Goal: Transaction & Acquisition: Purchase product/service

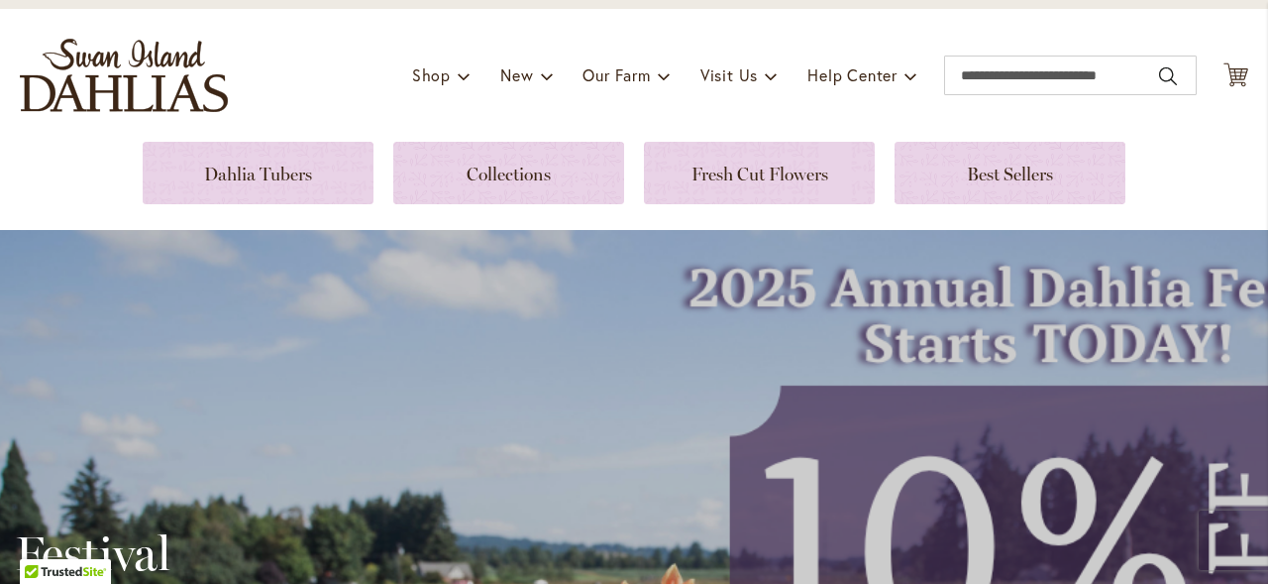
scroll to position [100, 0]
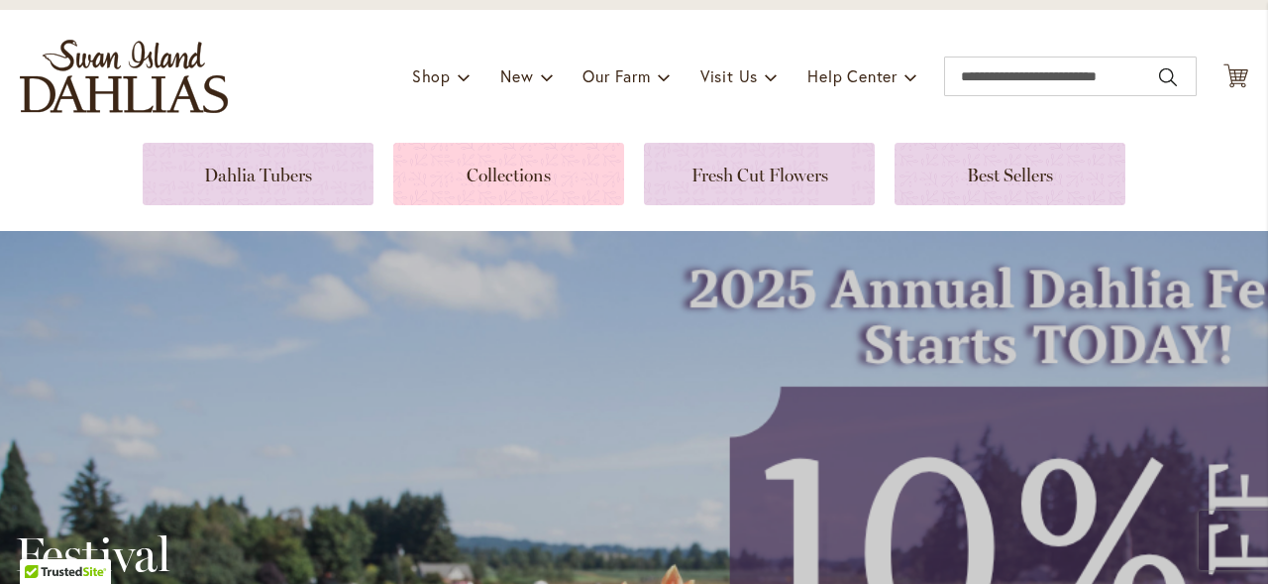
click at [454, 166] on link at bounding box center [508, 174] width 231 height 62
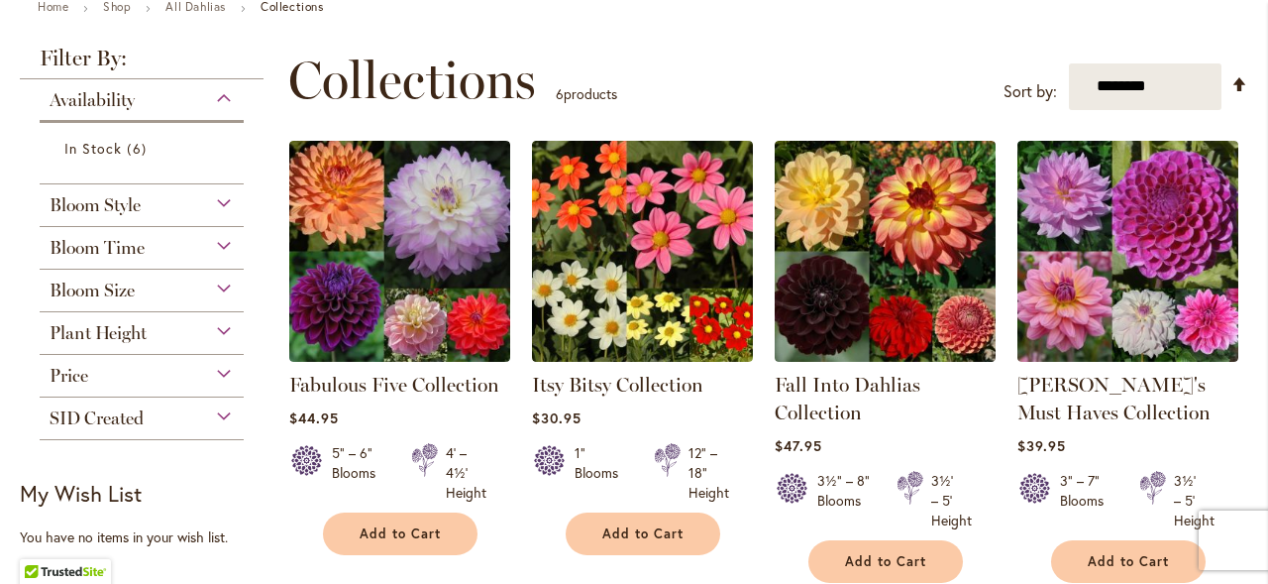
scroll to position [238, 0]
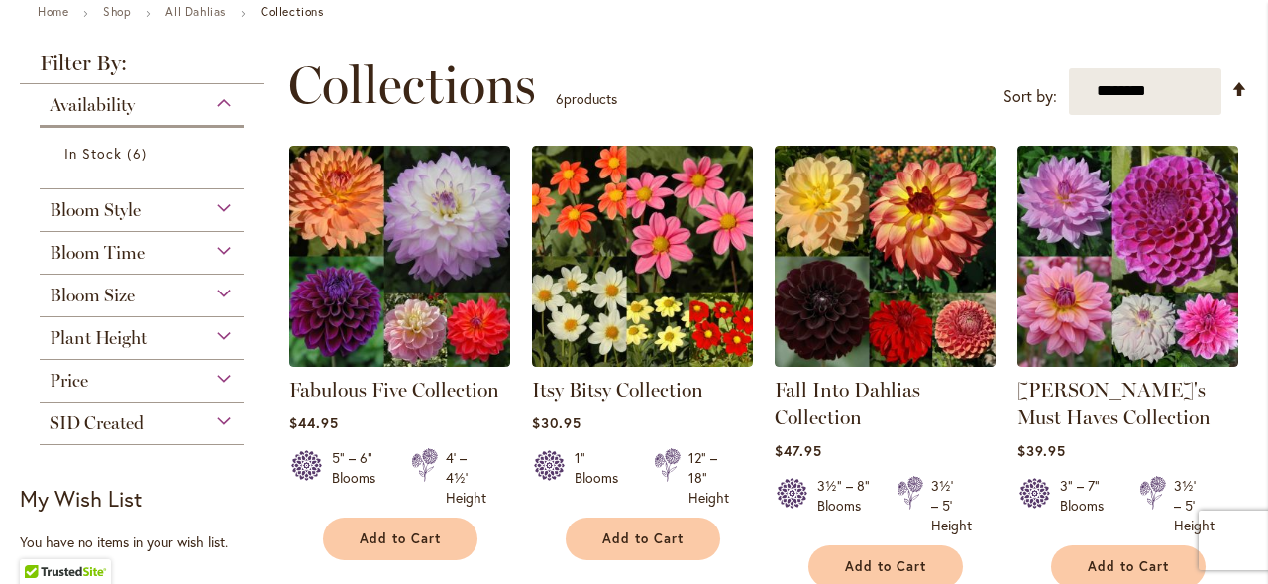
click at [142, 281] on div "Bloom Size" at bounding box center [142, 290] width 204 height 32
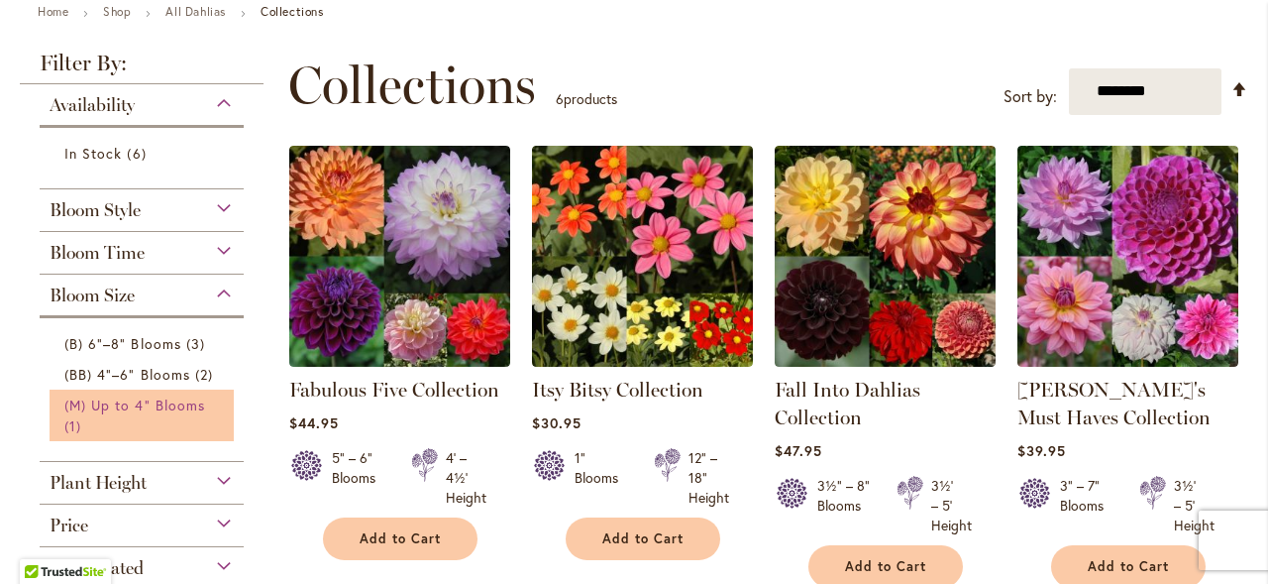
click at [158, 403] on span "(M) Up to 4" Blooms" at bounding box center [134, 404] width 141 height 19
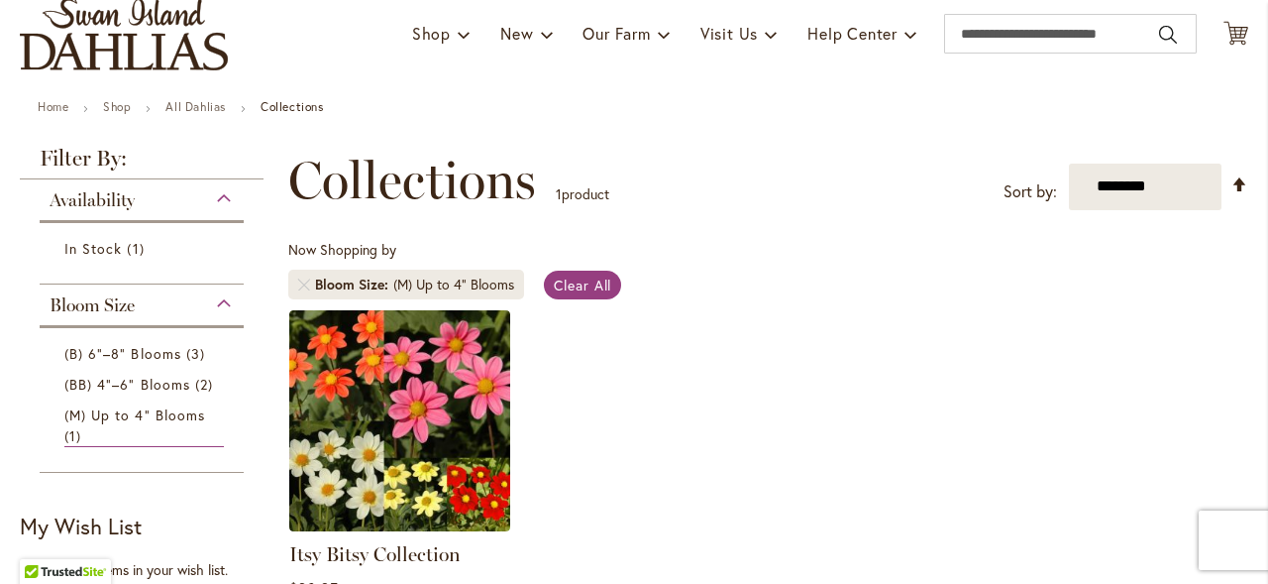
scroll to position [133, 0]
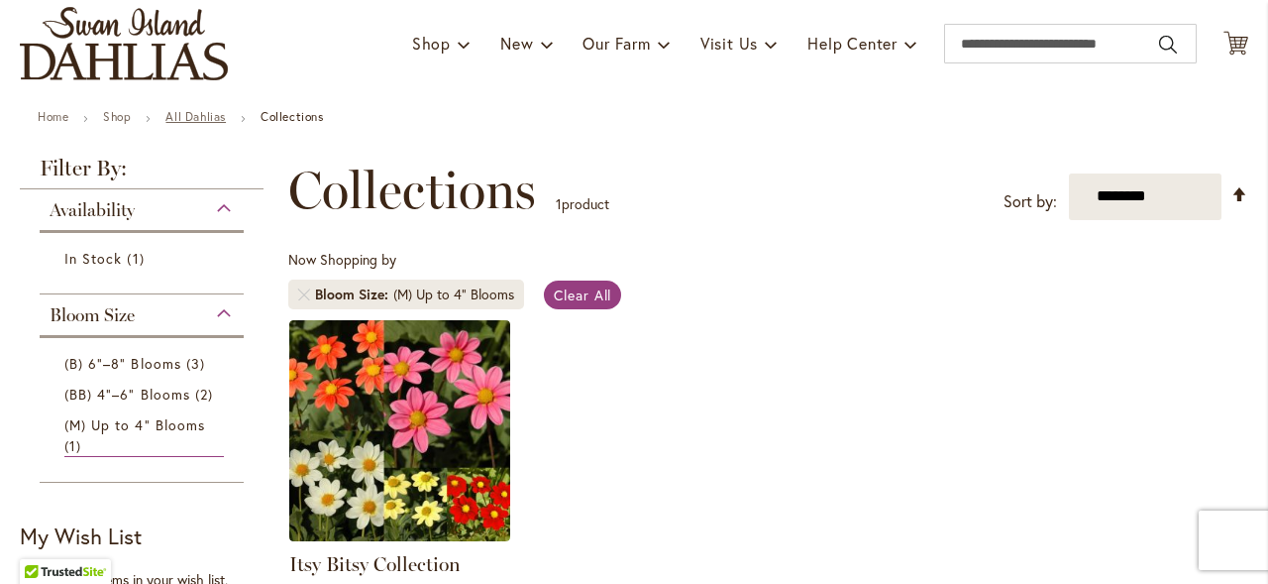
click at [209, 119] on link "All Dahlias" at bounding box center [195, 116] width 60 height 15
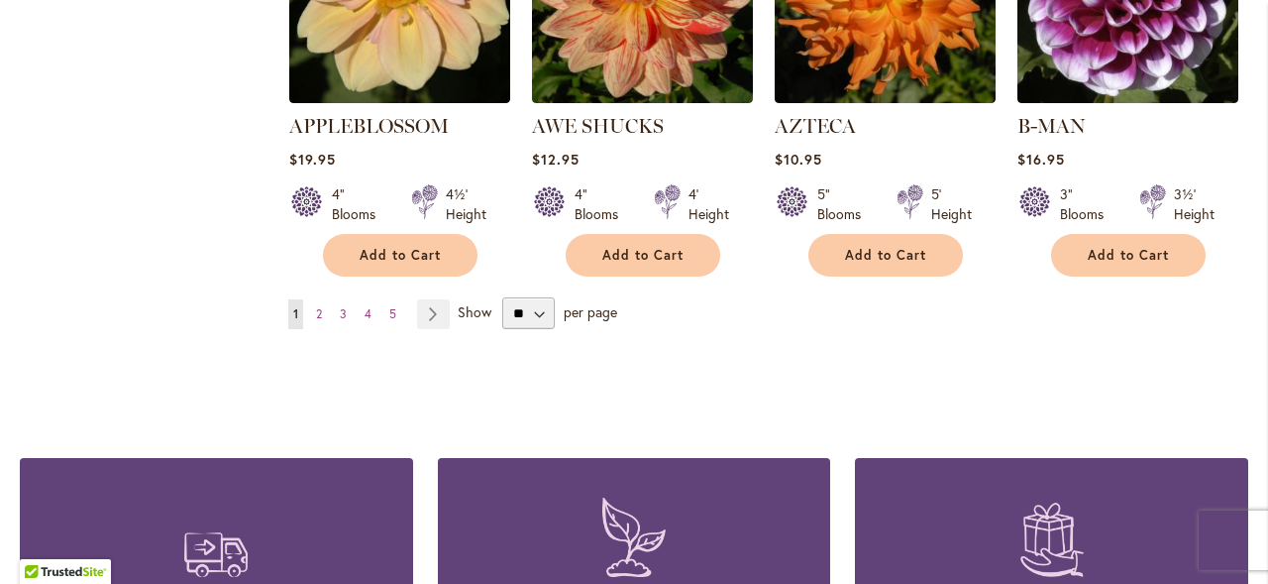
scroll to position [1889, 0]
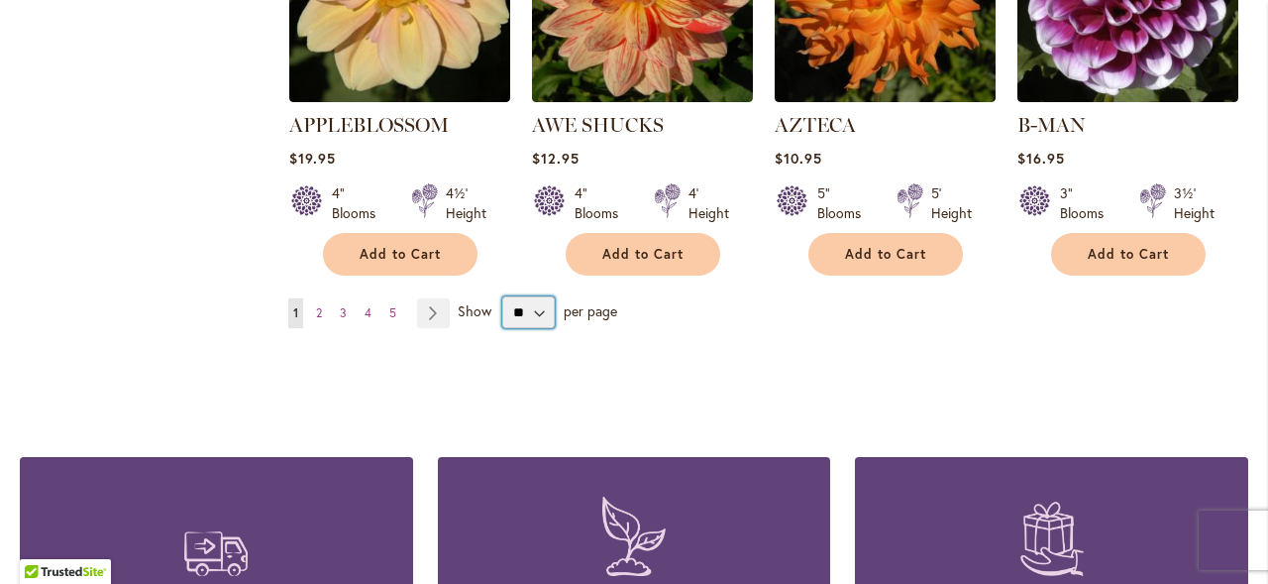
click at [538, 296] on select "** ** ** **" at bounding box center [528, 312] width 53 height 32
select select "**"
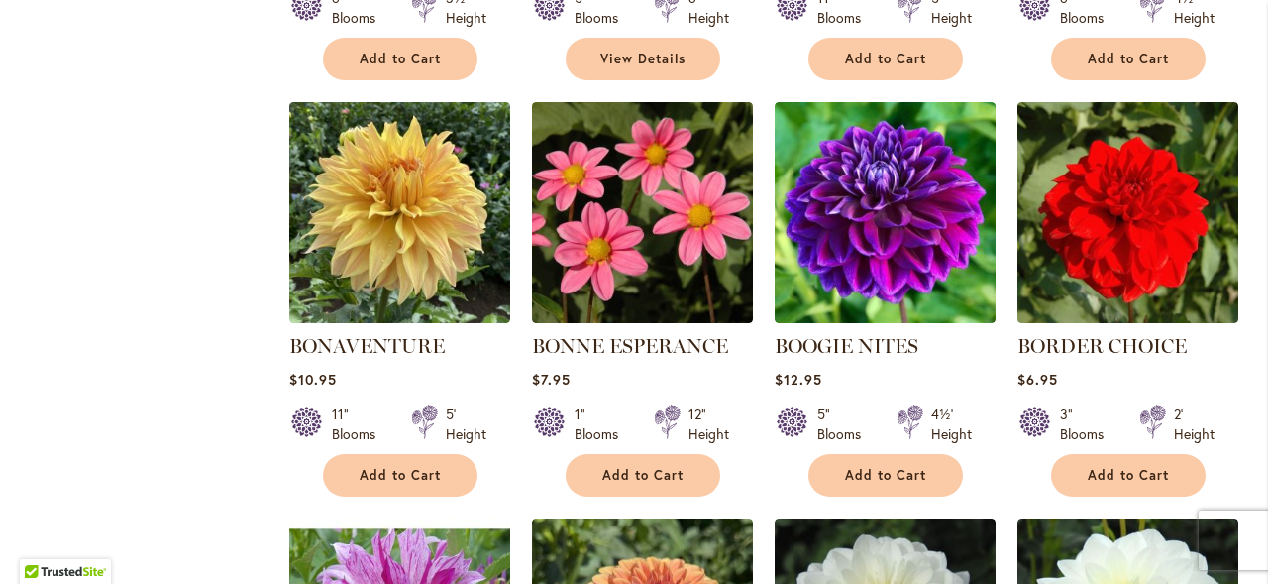
scroll to position [4984, 0]
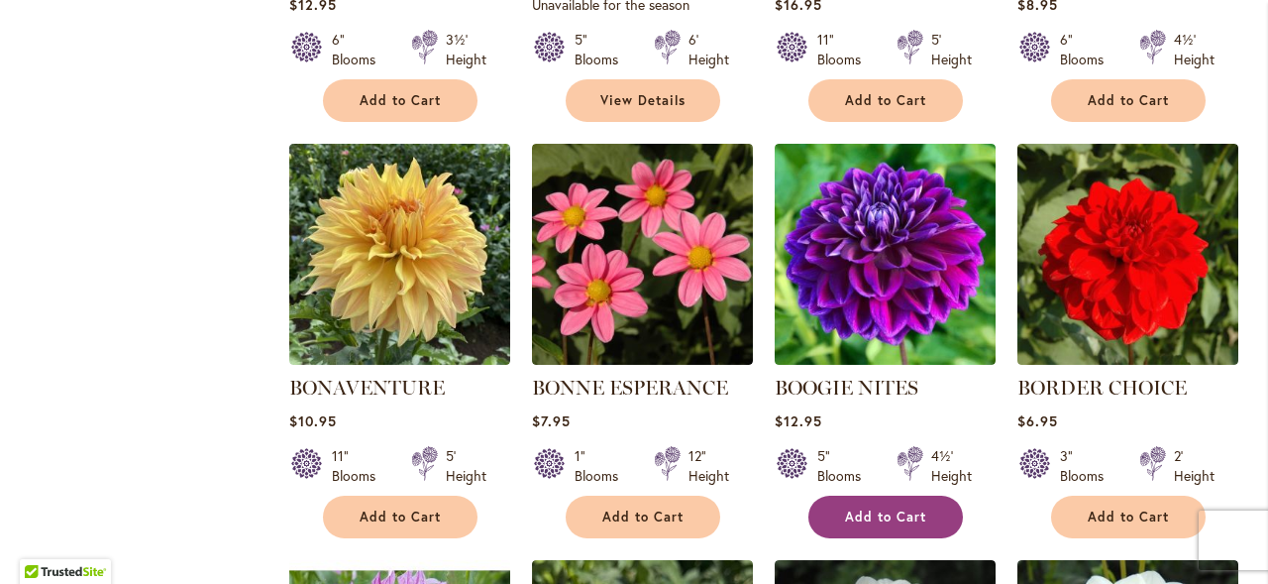
click at [833, 495] on button "Add to Cart" at bounding box center [886, 516] width 155 height 43
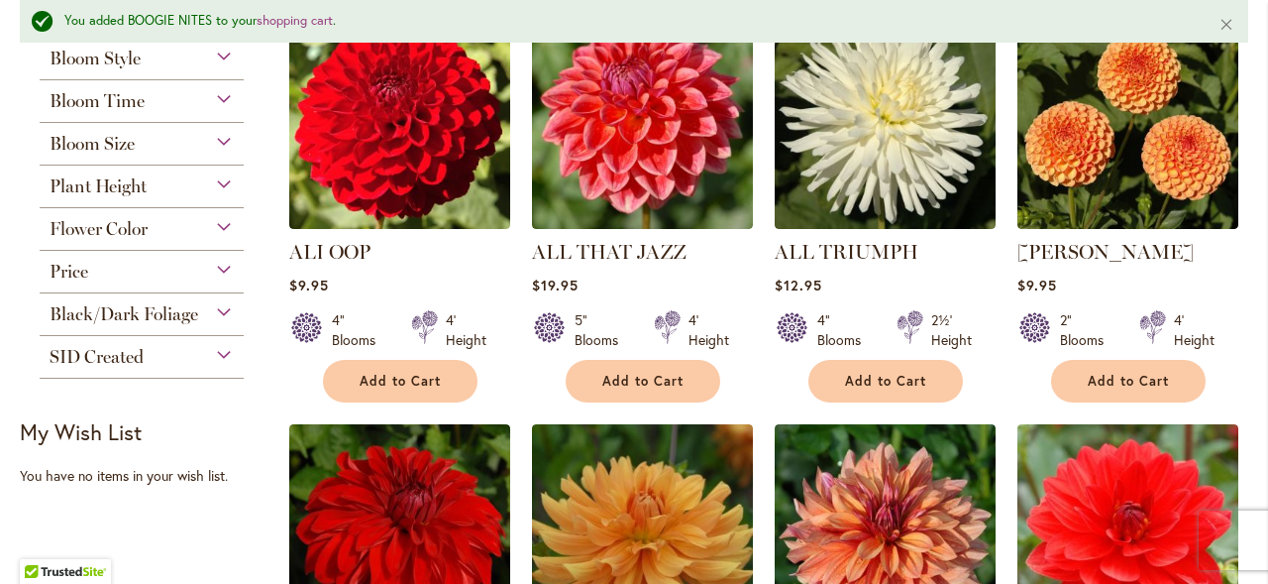
scroll to position [954, 0]
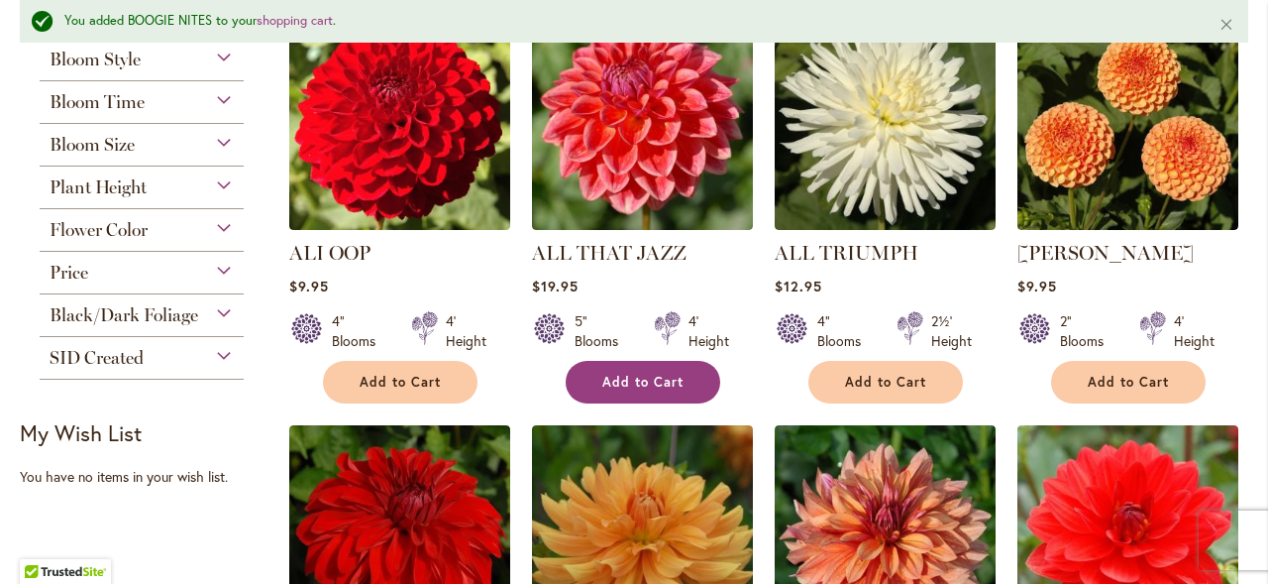
click at [647, 377] on span "Add to Cart" at bounding box center [642, 382] width 81 height 17
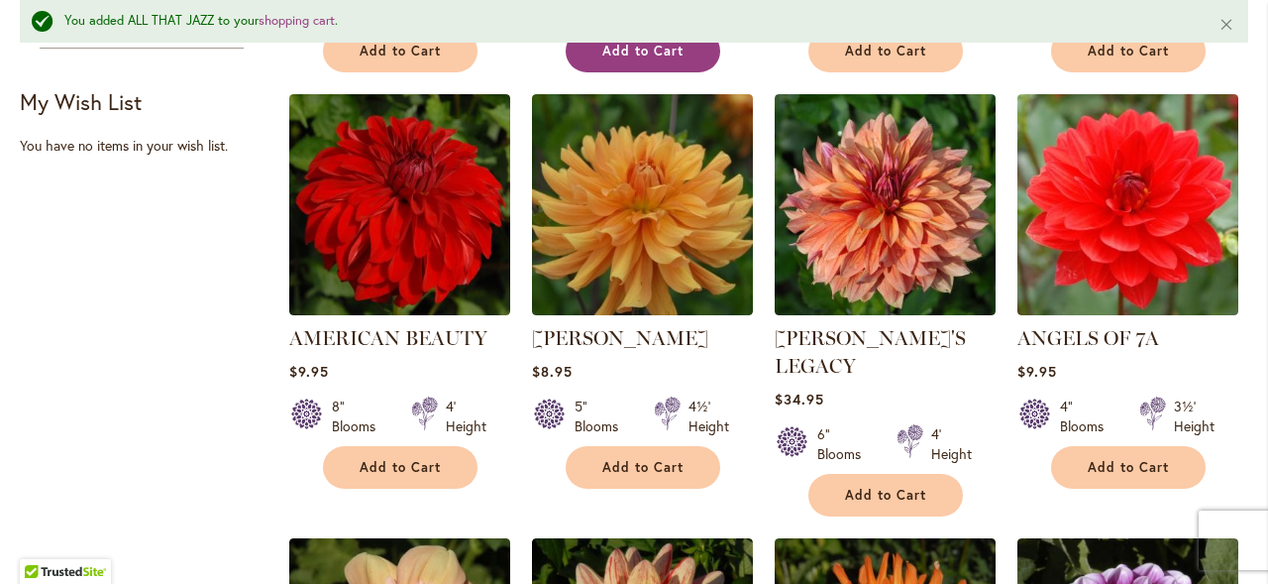
scroll to position [1312, 0]
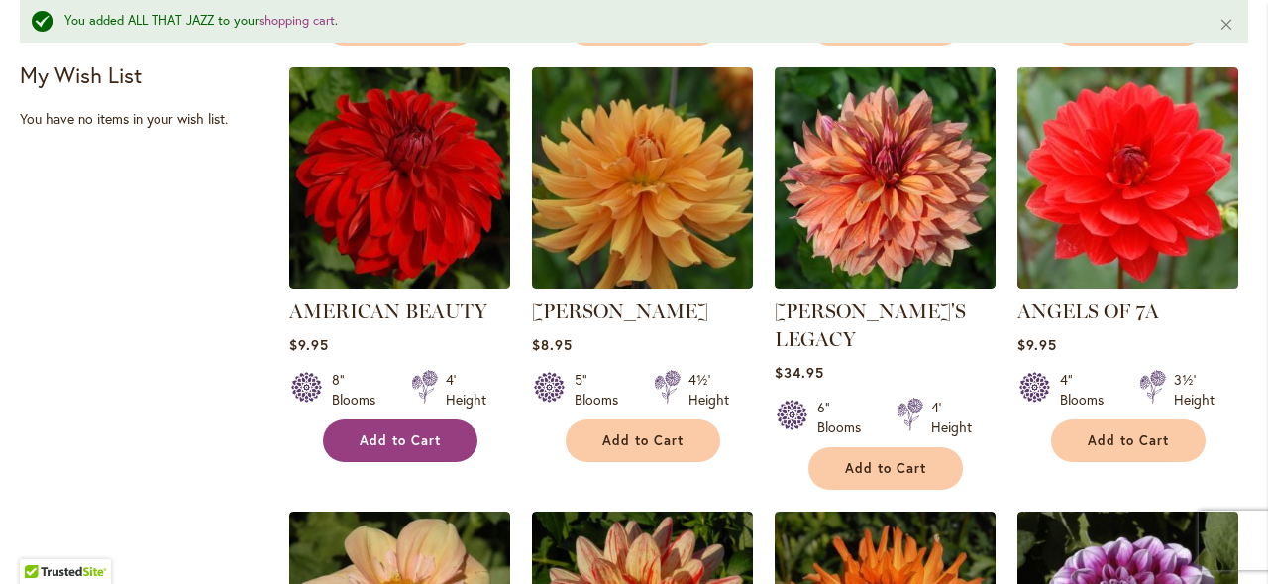
click at [453, 442] on button "Add to Cart" at bounding box center [400, 440] width 155 height 43
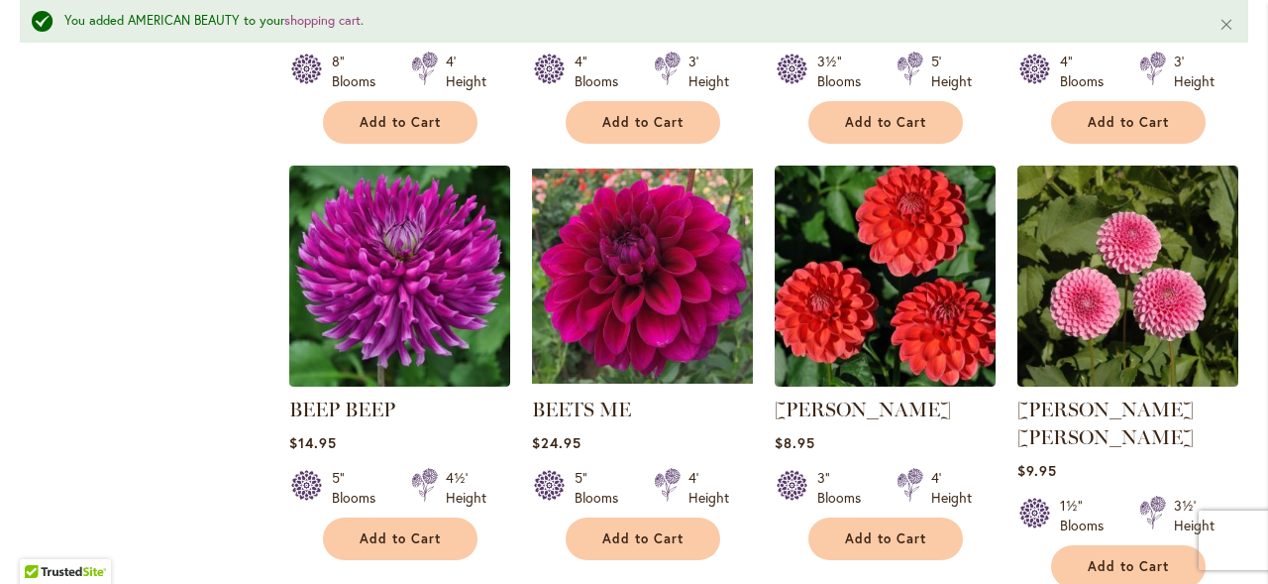
scroll to position [3323, 0]
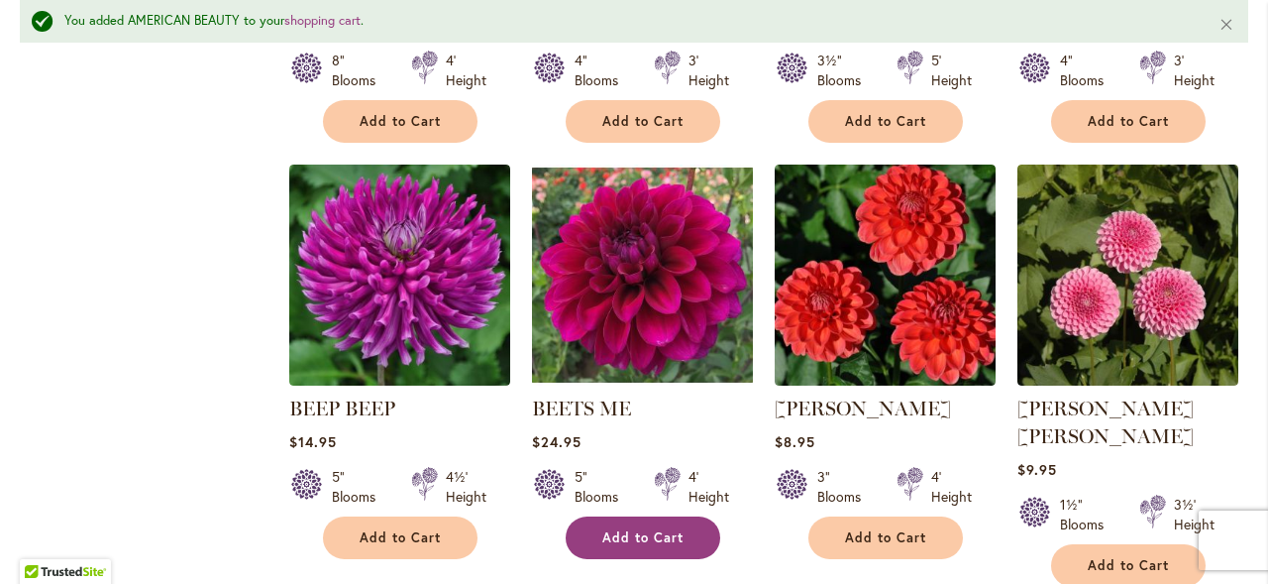
click at [618, 529] on span "Add to Cart" at bounding box center [642, 537] width 81 height 17
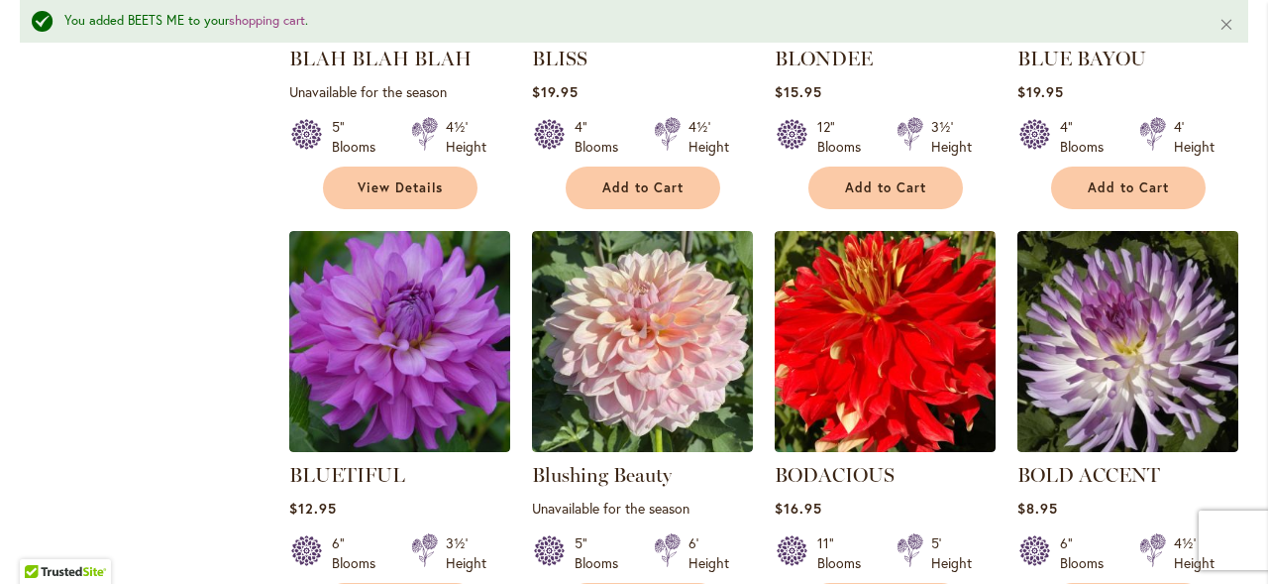
scroll to position [4543, 0]
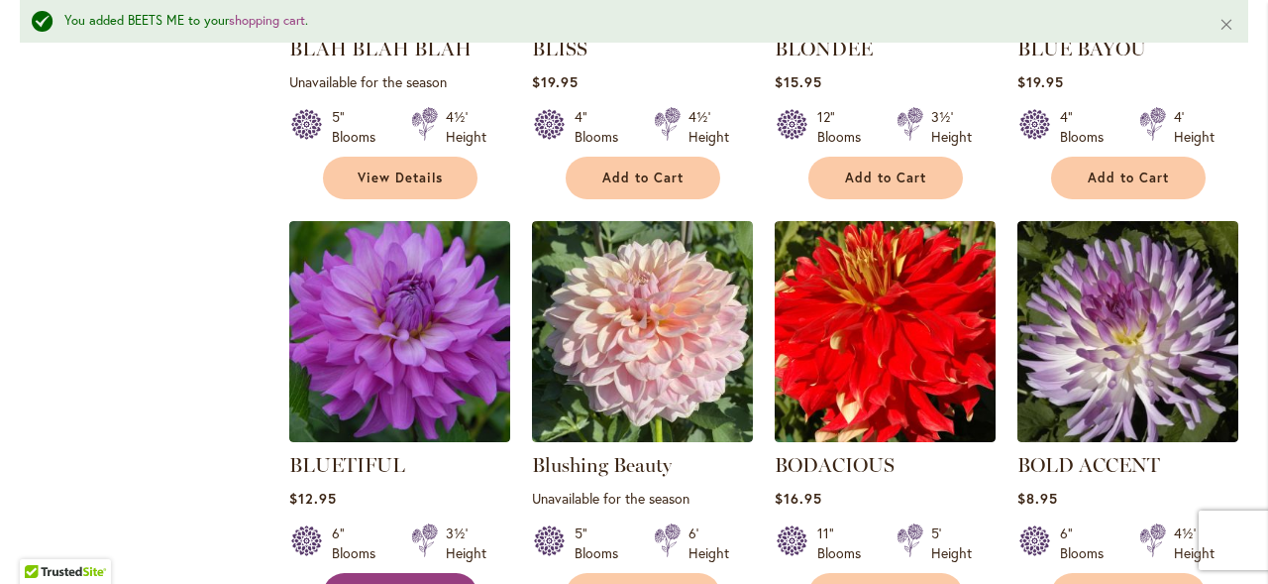
click at [439, 583] on span "Add to Cart" at bounding box center [400, 594] width 81 height 17
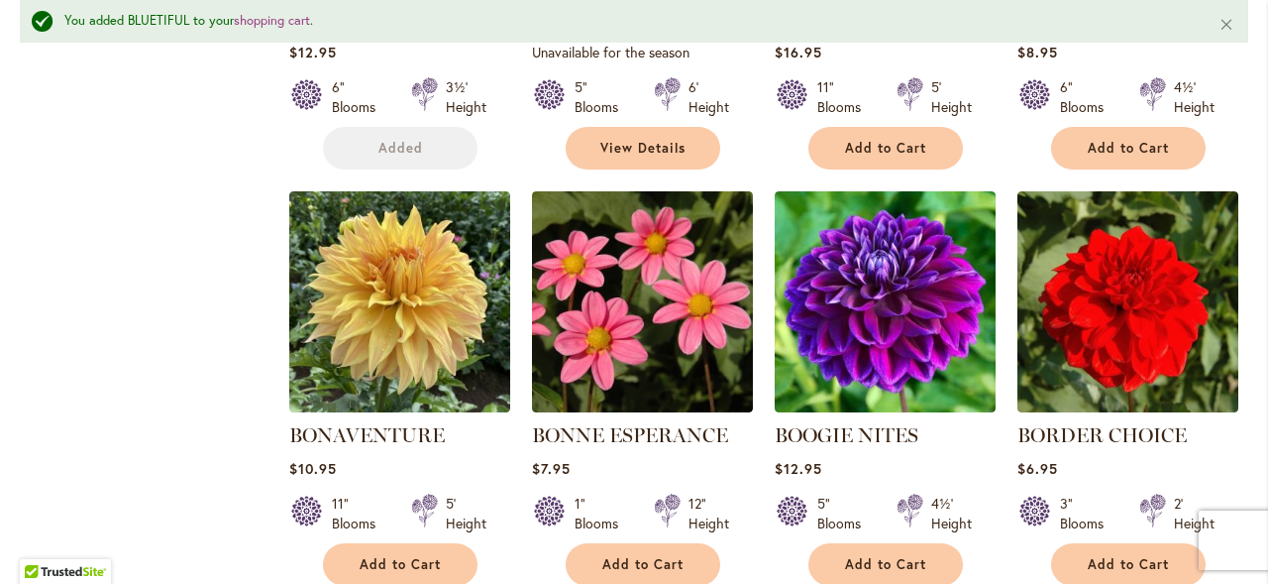
scroll to position [4991, 0]
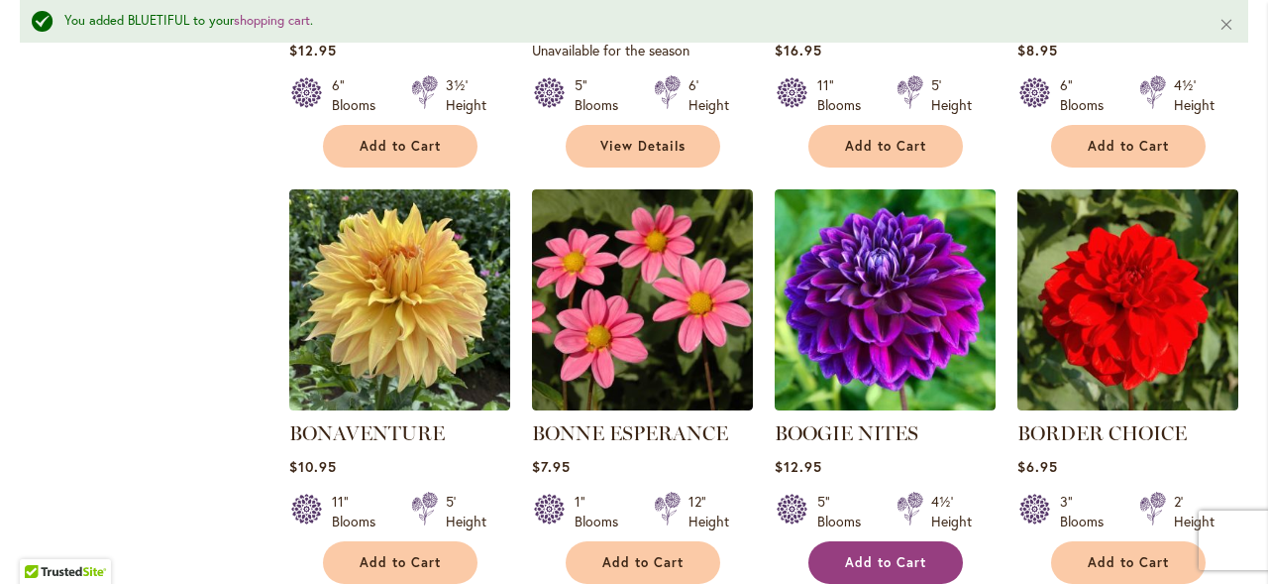
click at [831, 541] on button "Add to Cart" at bounding box center [886, 562] width 155 height 43
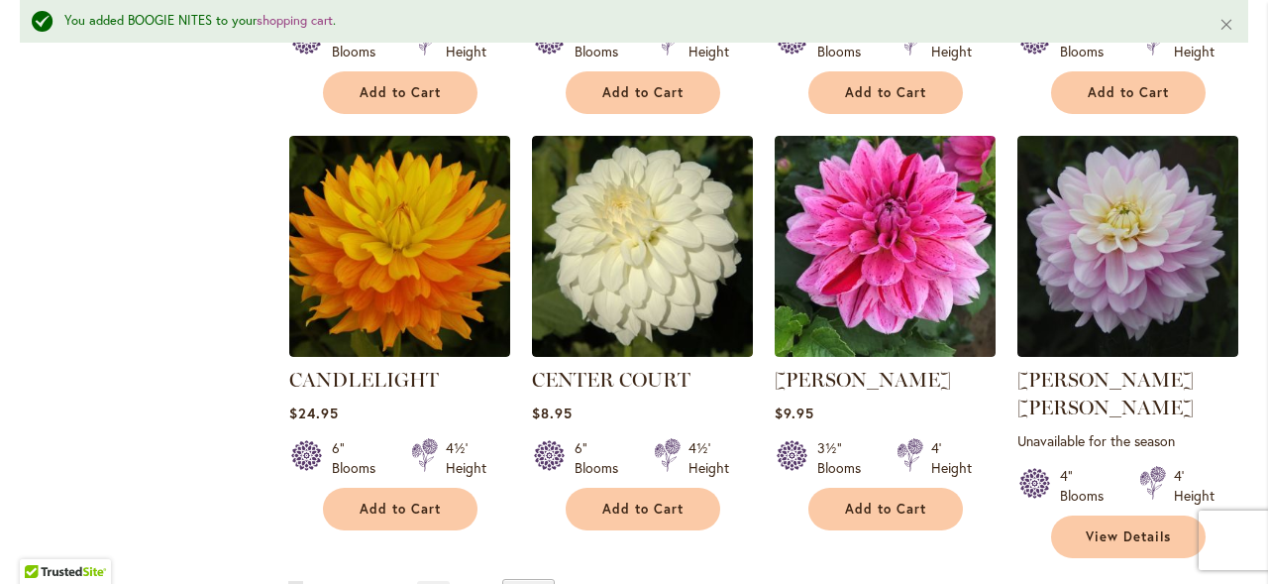
scroll to position [6769, 0]
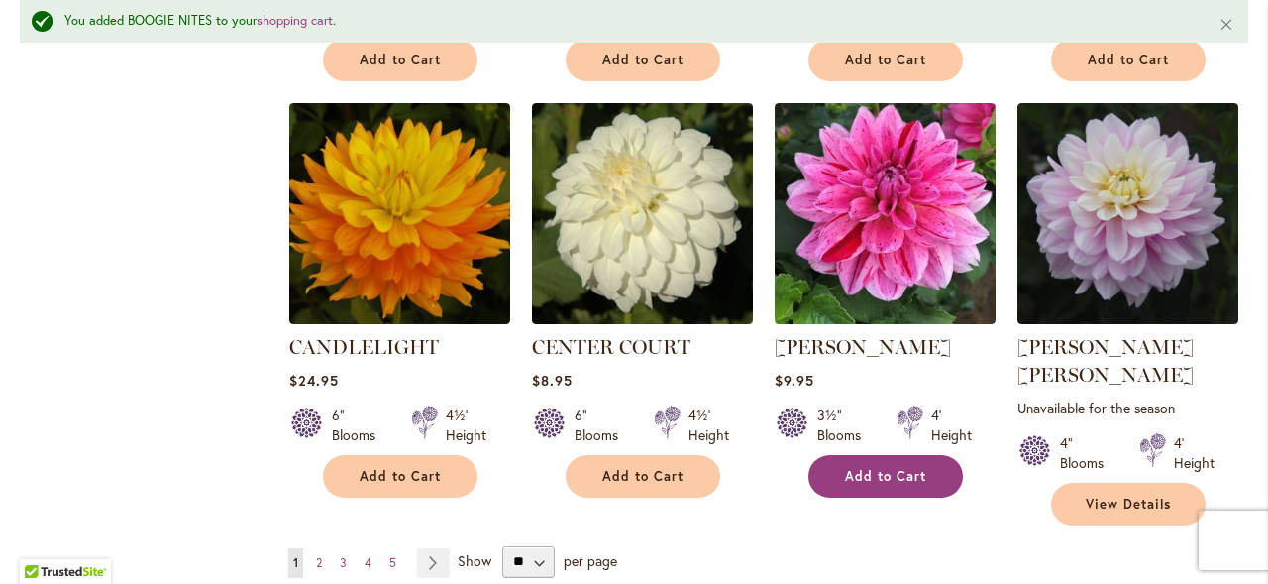
click at [889, 468] on span "Add to Cart" at bounding box center [885, 476] width 81 height 17
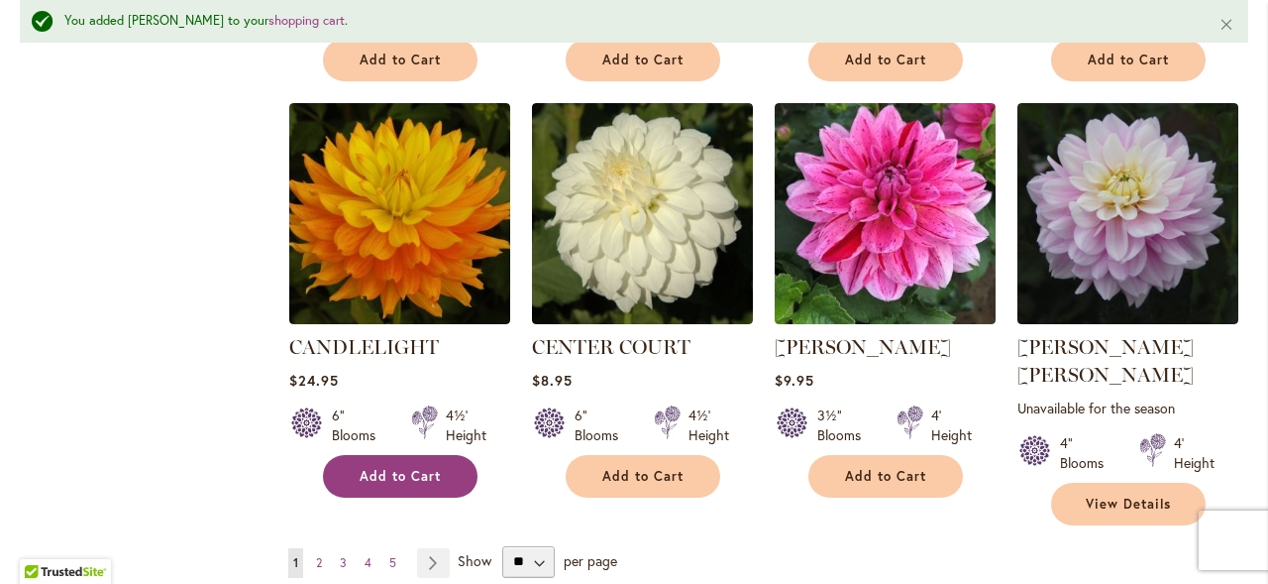
click at [384, 468] on span "Add to Cart" at bounding box center [400, 476] width 81 height 17
click at [324, 548] on link "Page 2" at bounding box center [319, 563] width 16 height 30
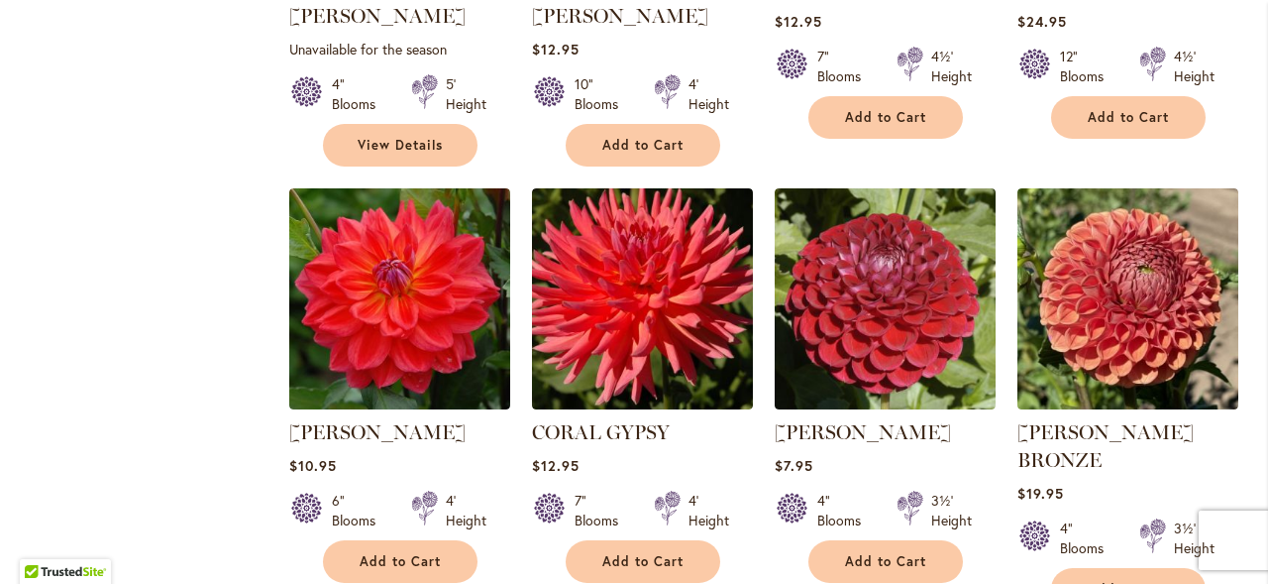
scroll to position [2048, 0]
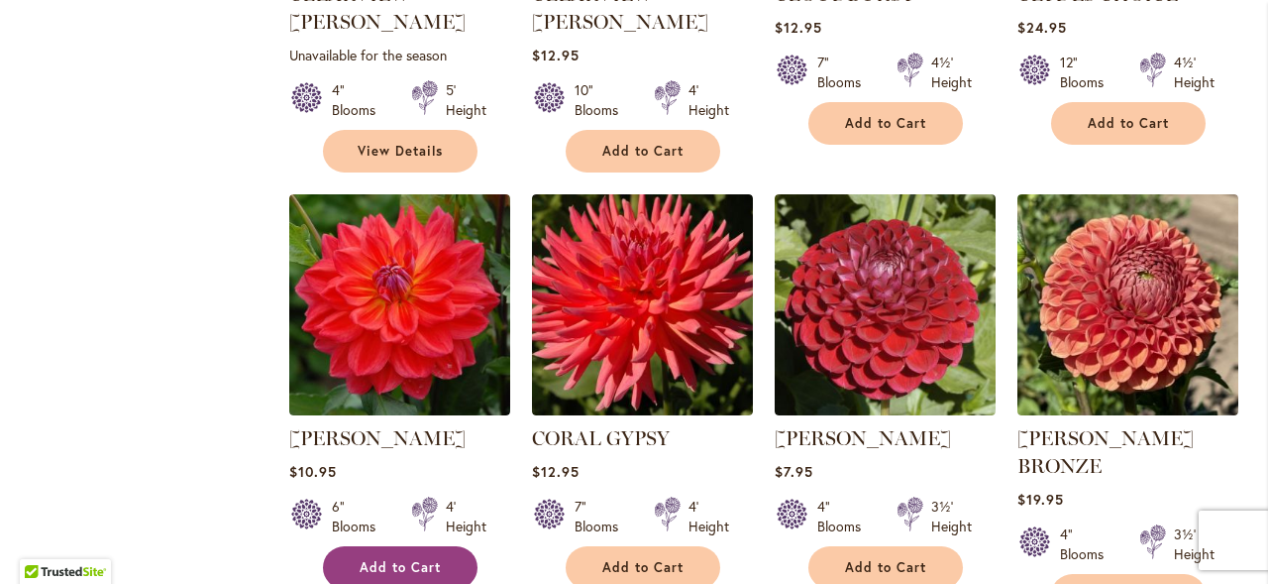
click at [367, 559] on span "Add to Cart" at bounding box center [400, 567] width 81 height 17
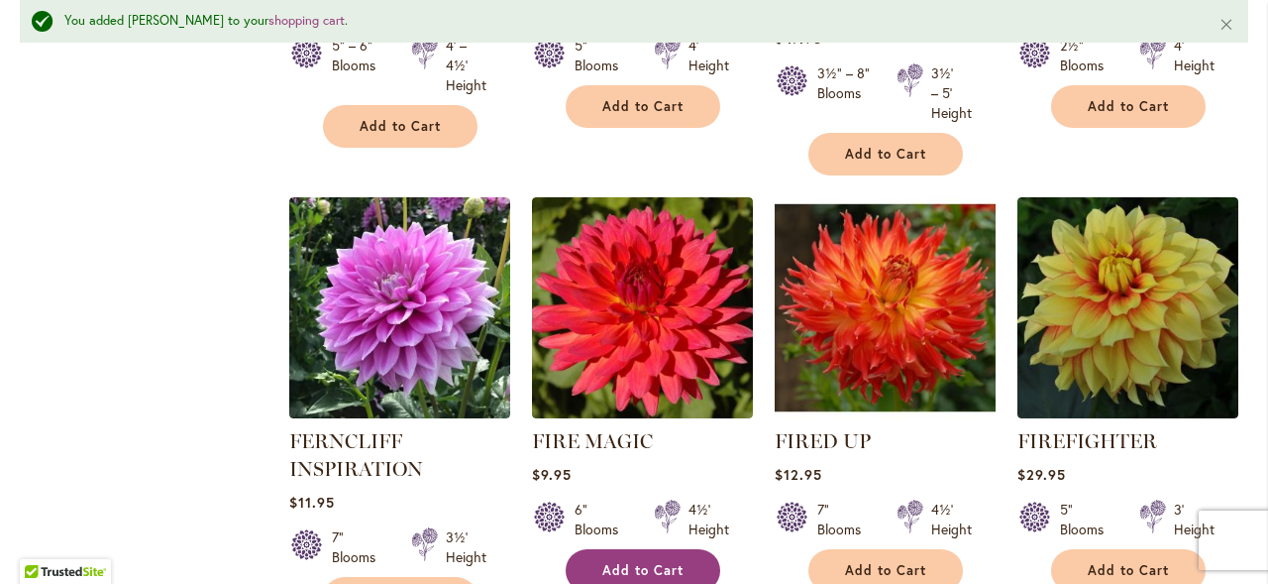
scroll to position [6852, 0]
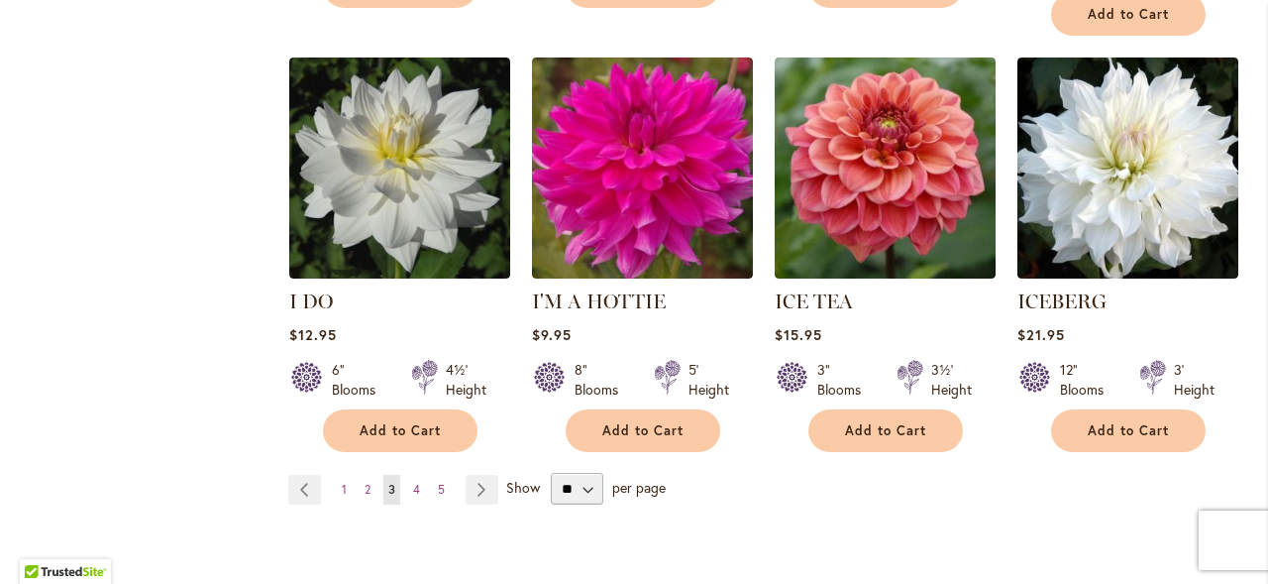
scroll to position [6952, 0]
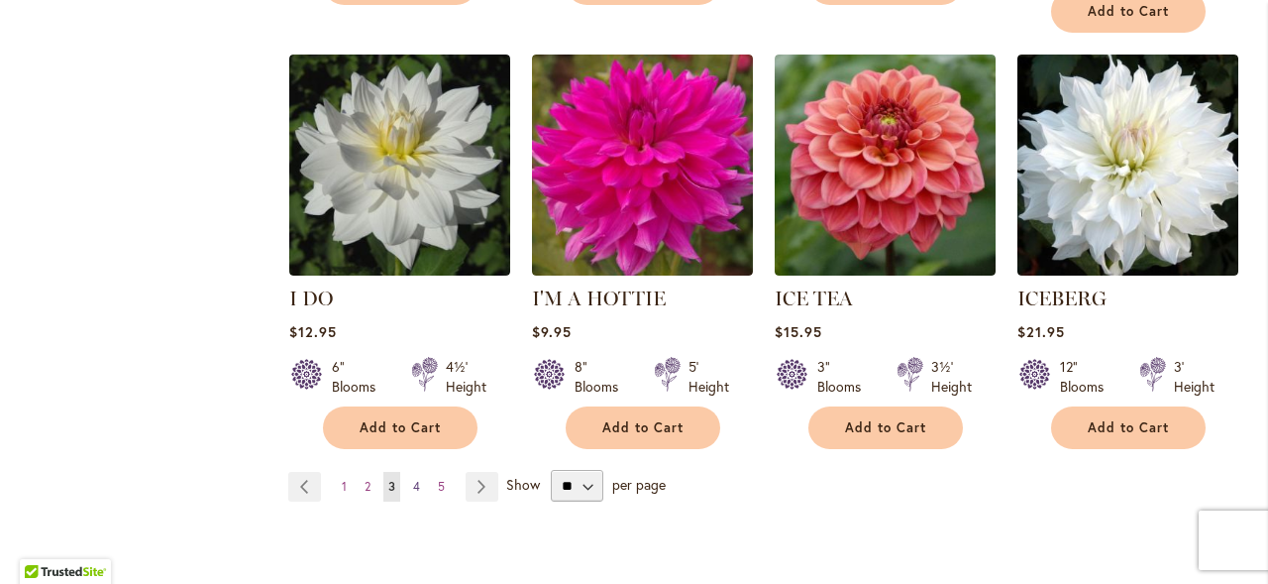
click at [420, 472] on link "Page 4" at bounding box center [416, 487] width 17 height 30
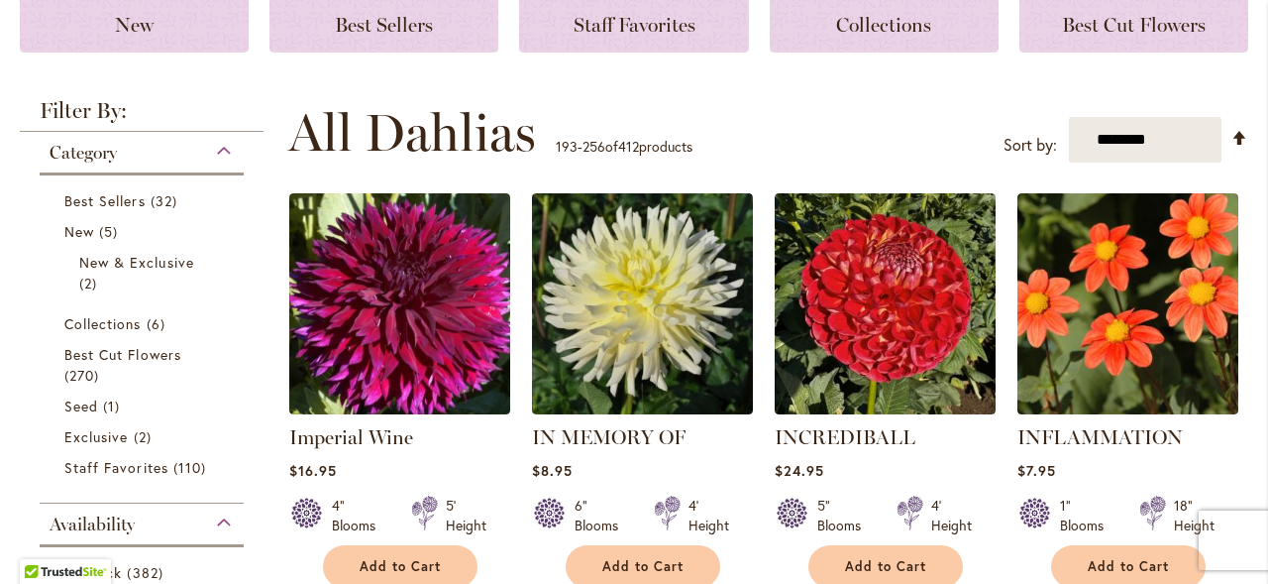
scroll to position [370, 0]
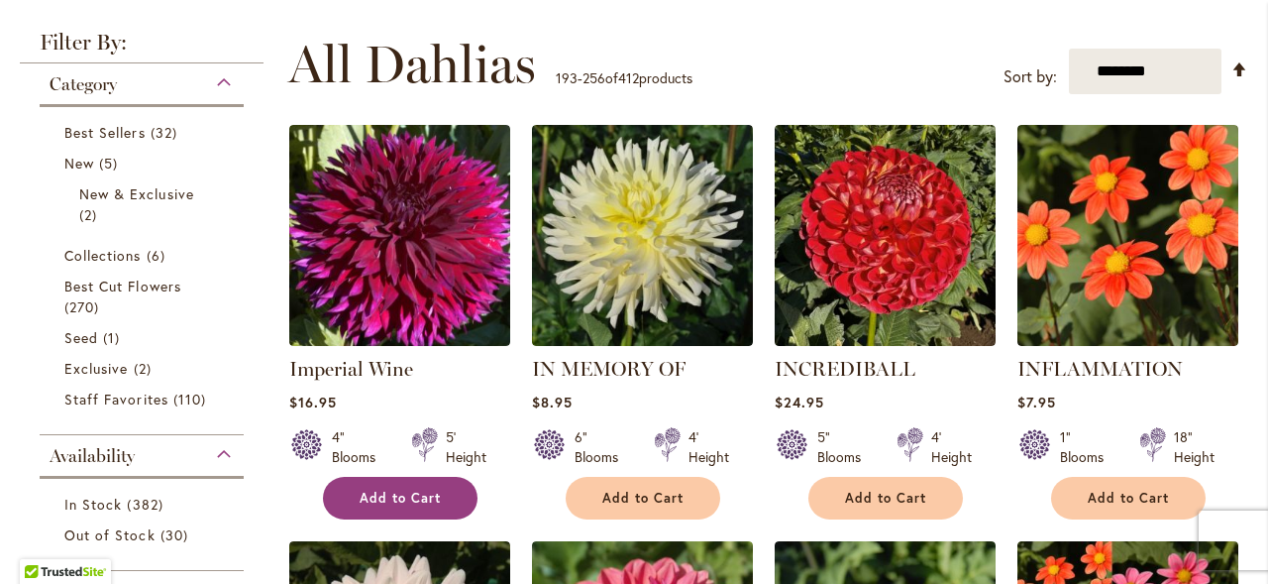
click at [392, 499] on span "Add to Cart" at bounding box center [400, 497] width 81 height 17
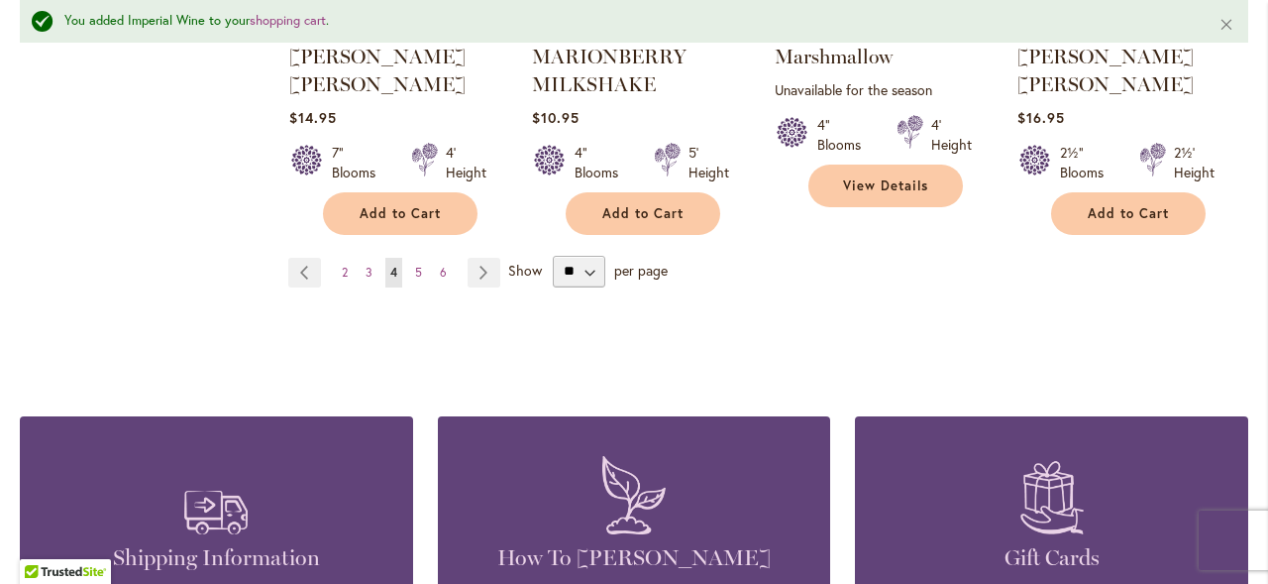
scroll to position [7166, 0]
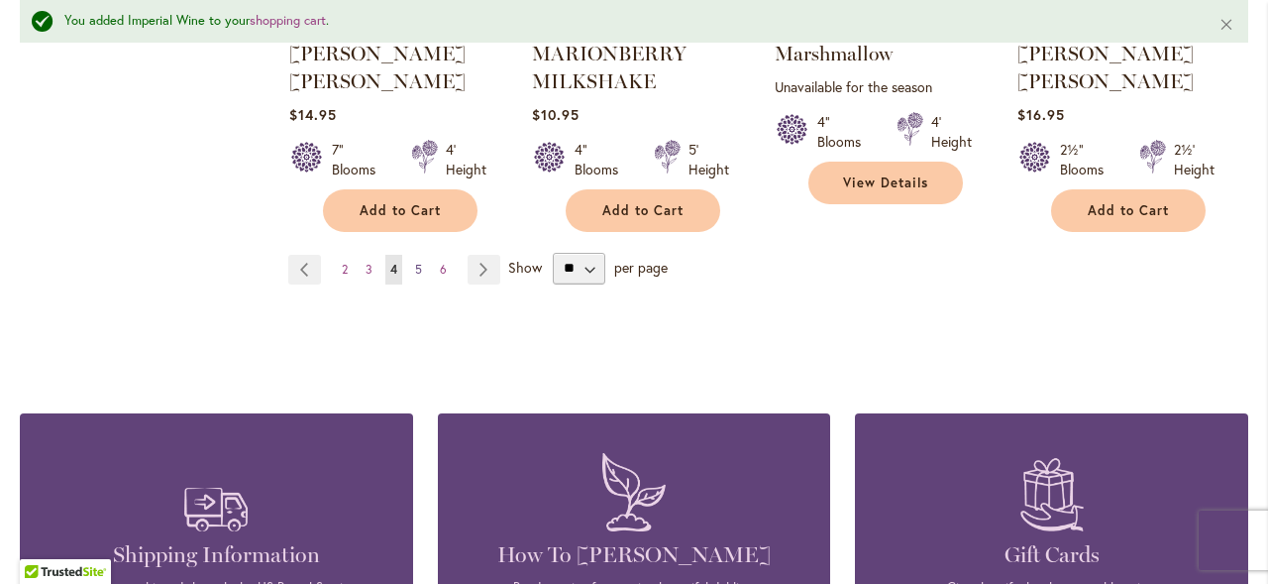
click at [422, 255] on link "Page 5" at bounding box center [418, 270] width 17 height 30
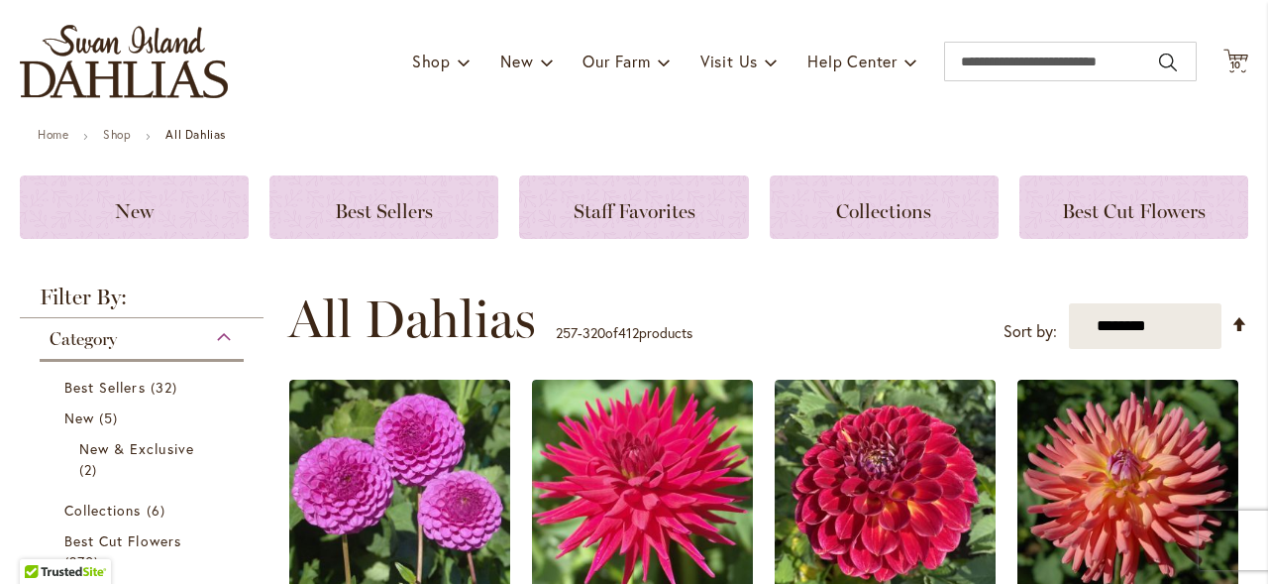
scroll to position [120, 0]
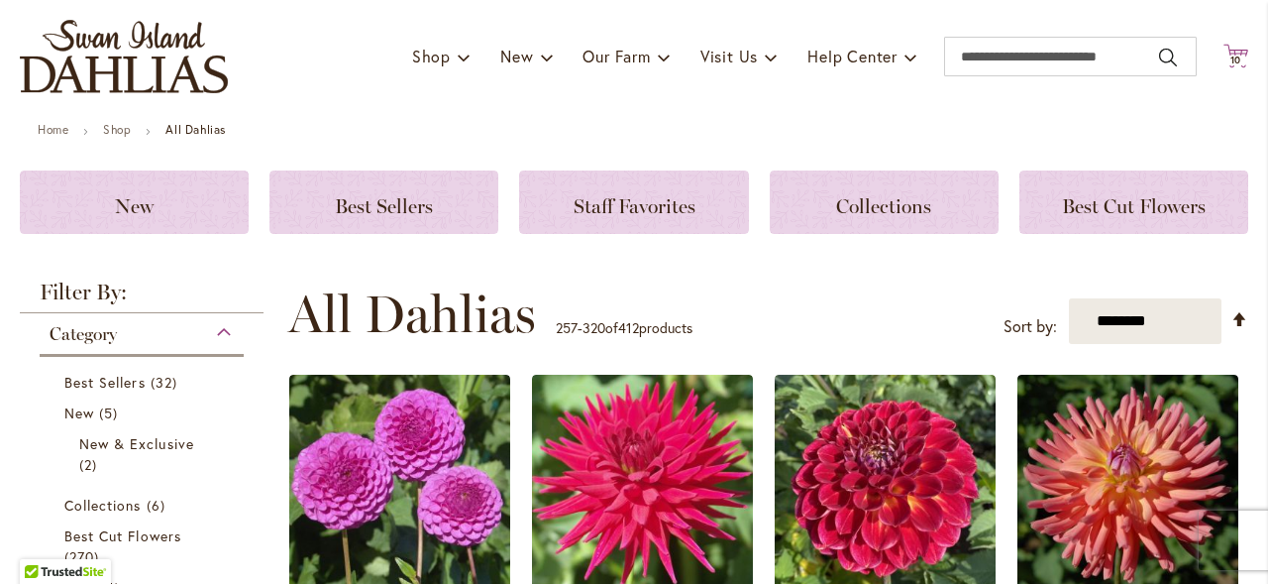
click at [1234, 56] on span "10" at bounding box center [1237, 60] width 12 height 13
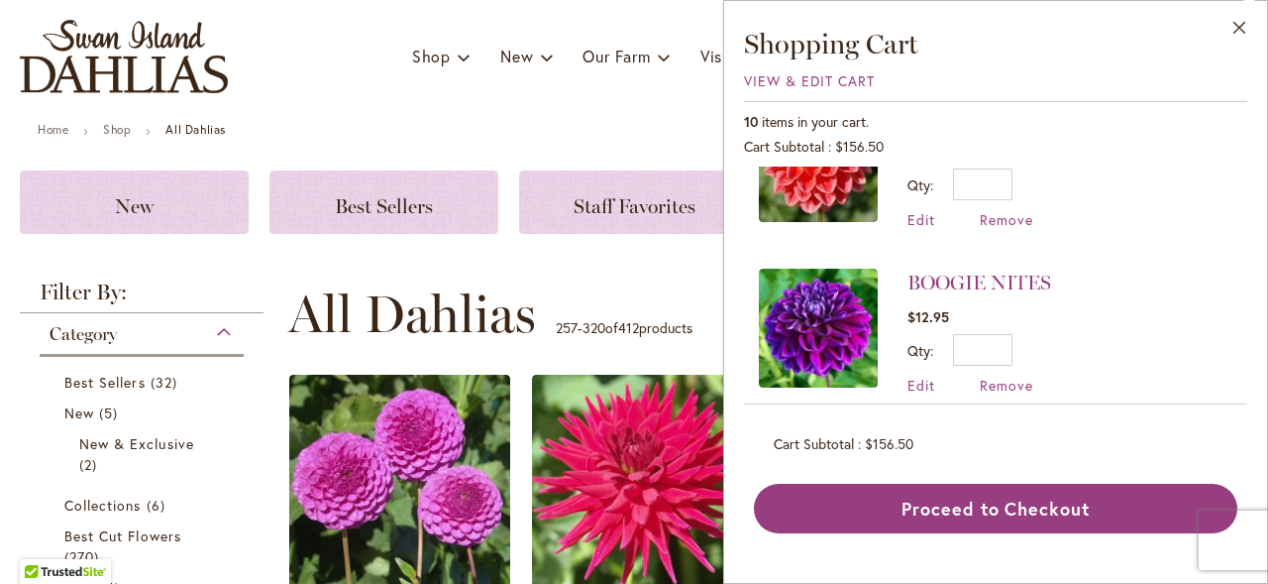
scroll to position [1248, 0]
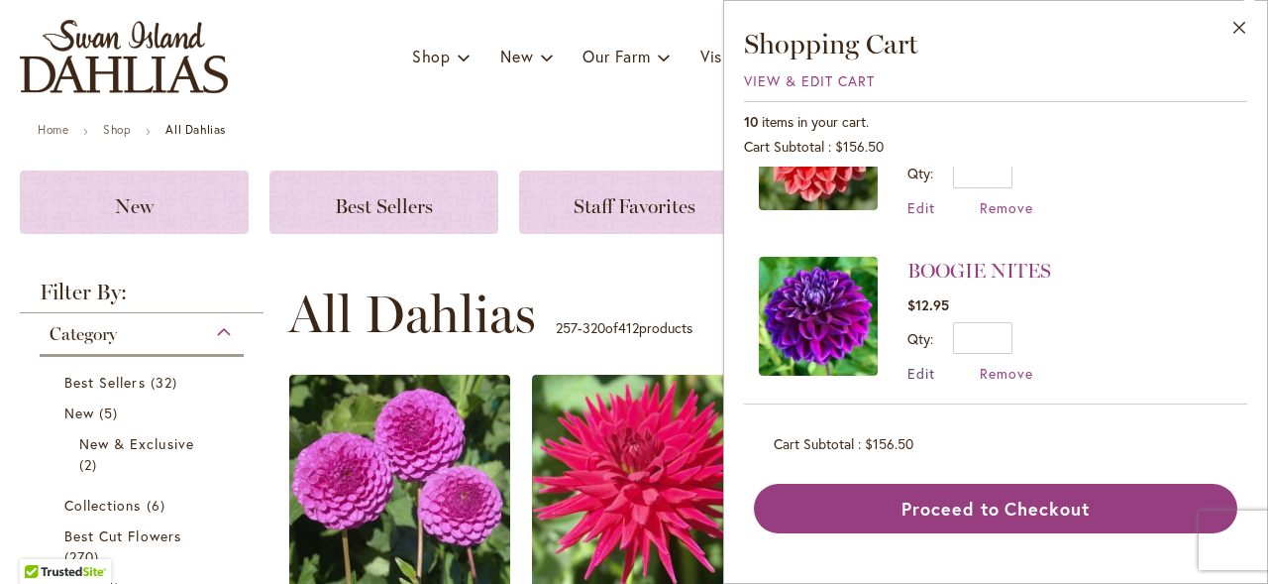
click at [918, 364] on span "Edit" at bounding box center [922, 373] width 28 height 19
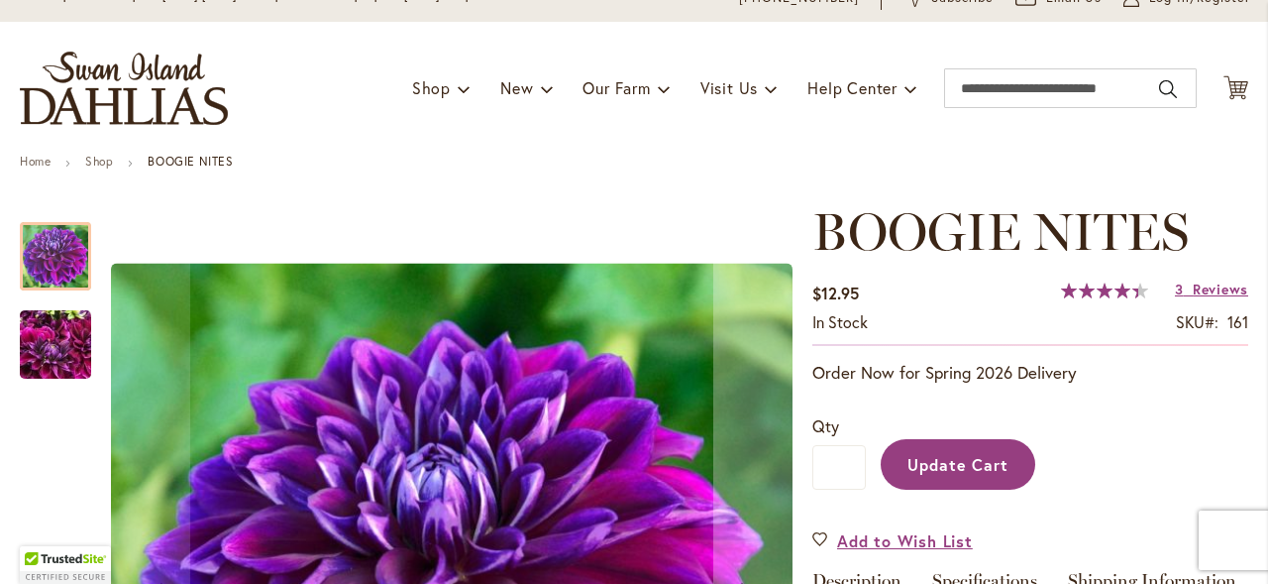
scroll to position [91, 0]
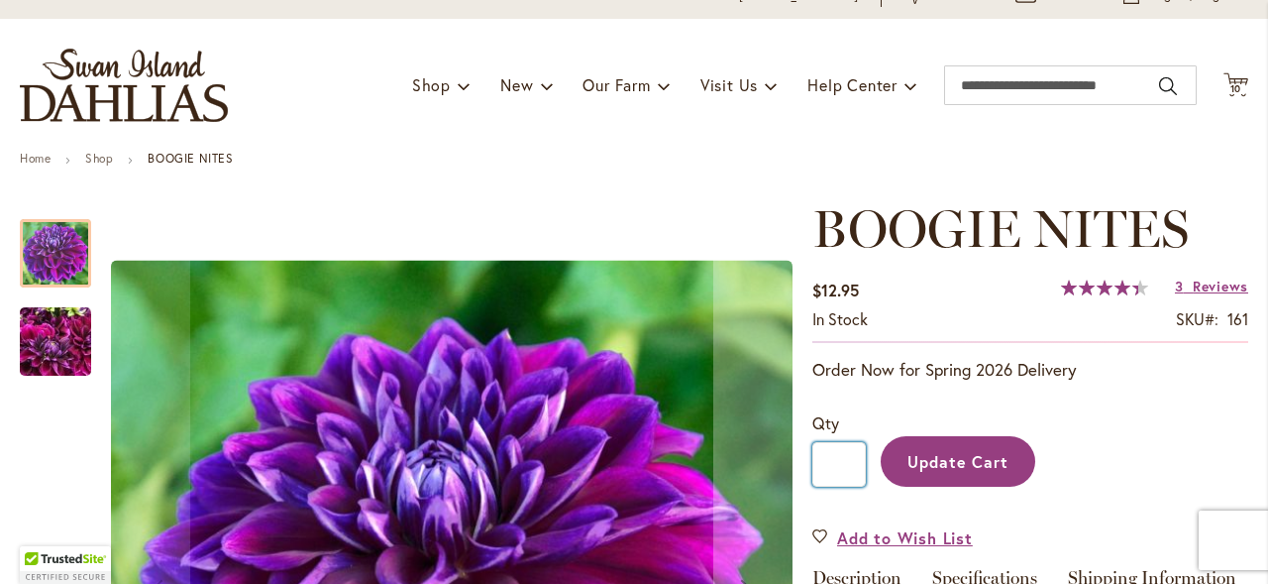
drag, startPoint x: 848, startPoint y: 464, endPoint x: 829, endPoint y: 463, distance: 18.9
click at [829, 463] on input "*" at bounding box center [839, 464] width 54 height 45
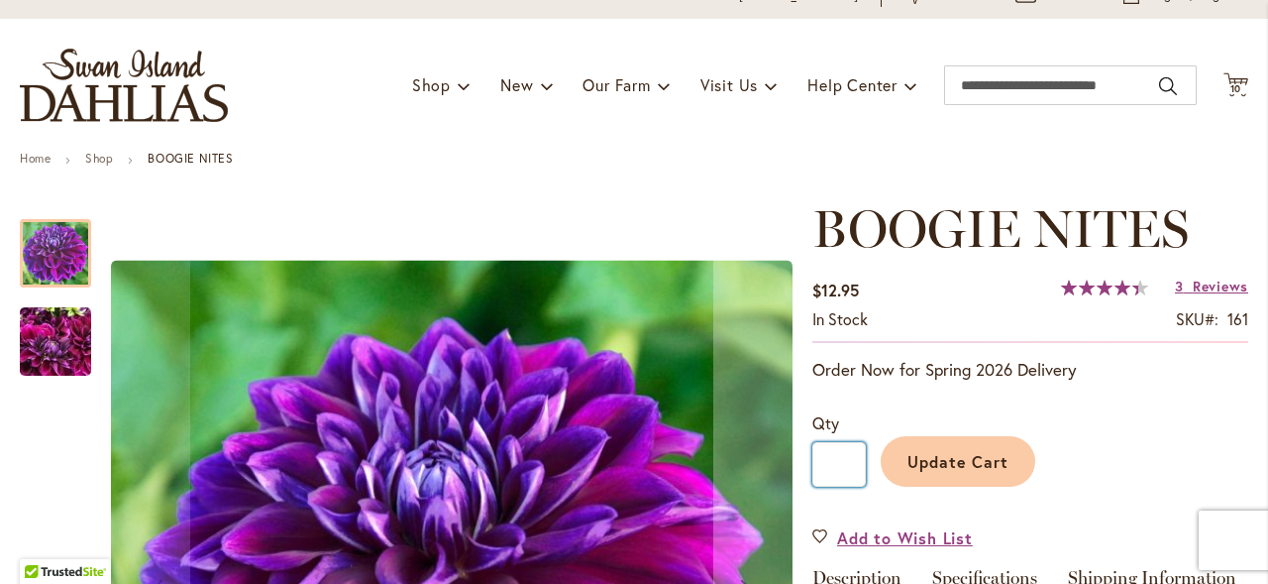
type input "*"
click at [953, 469] on span "Update Cart" at bounding box center [959, 461] width 102 height 21
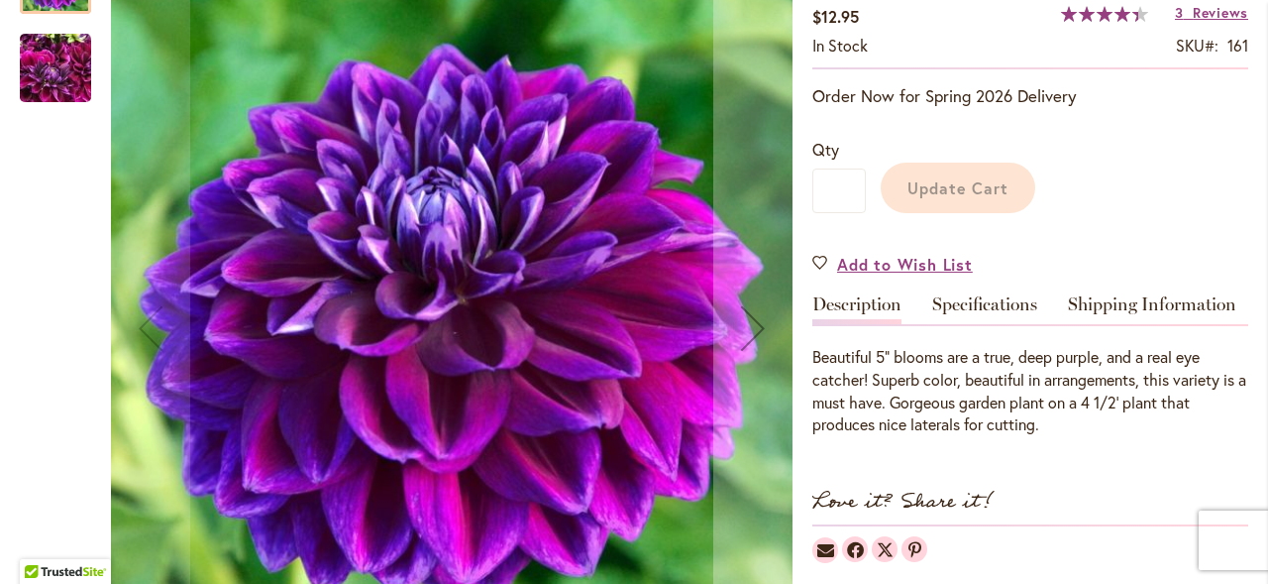
scroll to position [371, 0]
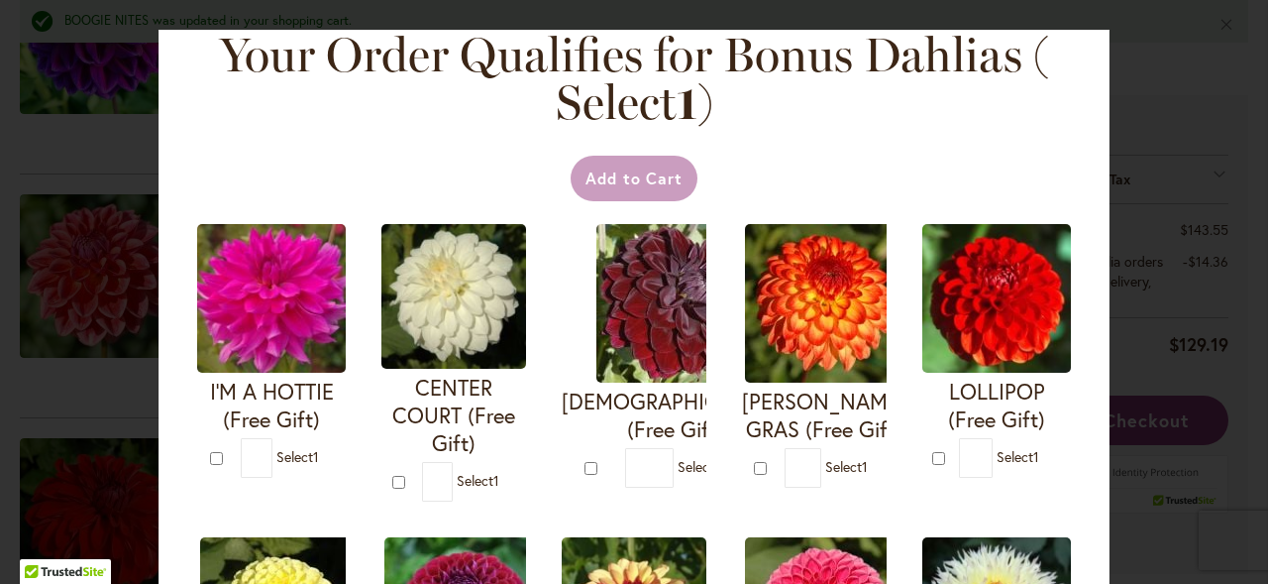
scroll to position [19, 0]
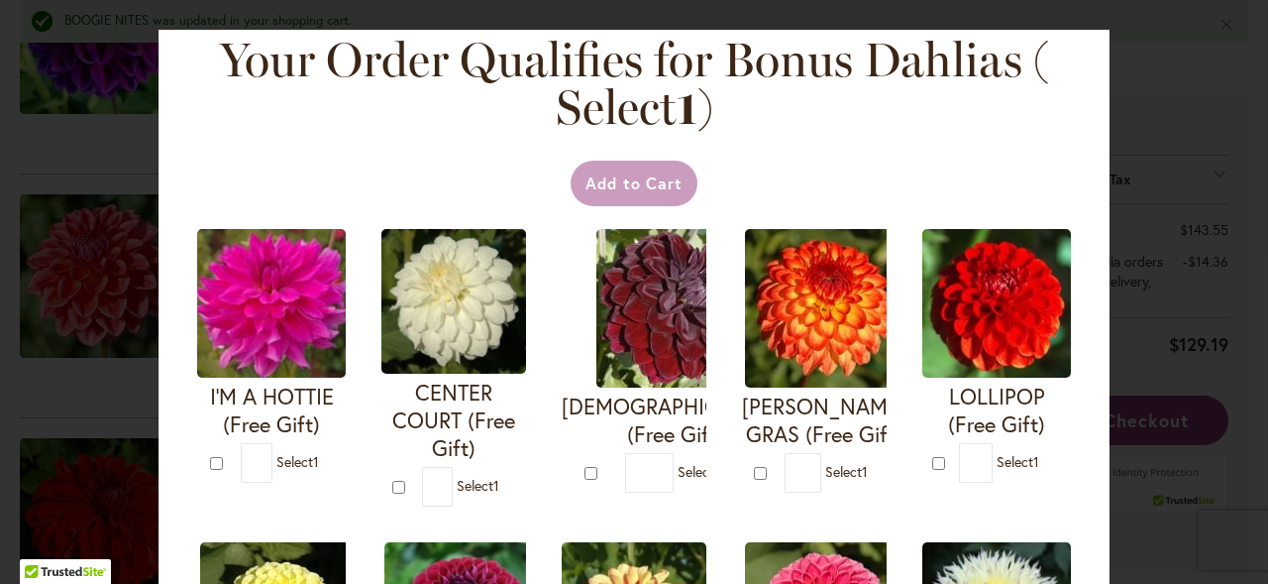
click at [454, 289] on img at bounding box center [453, 301] width 145 height 145
type input "*"
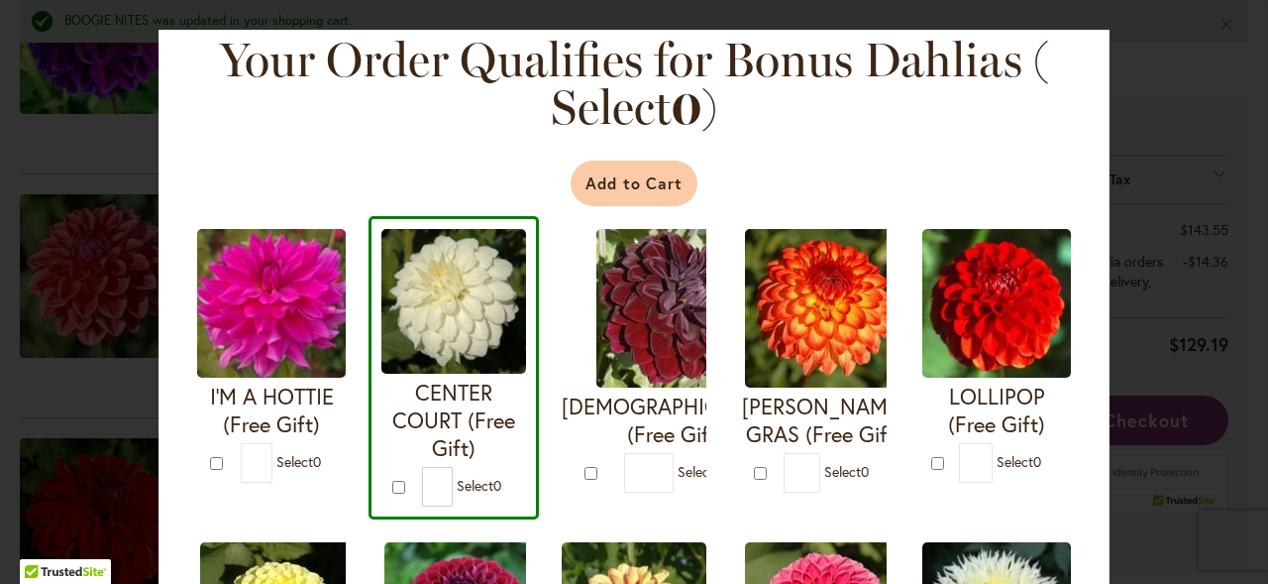
click at [623, 189] on button "Add to Cart" at bounding box center [635, 184] width 128 height 46
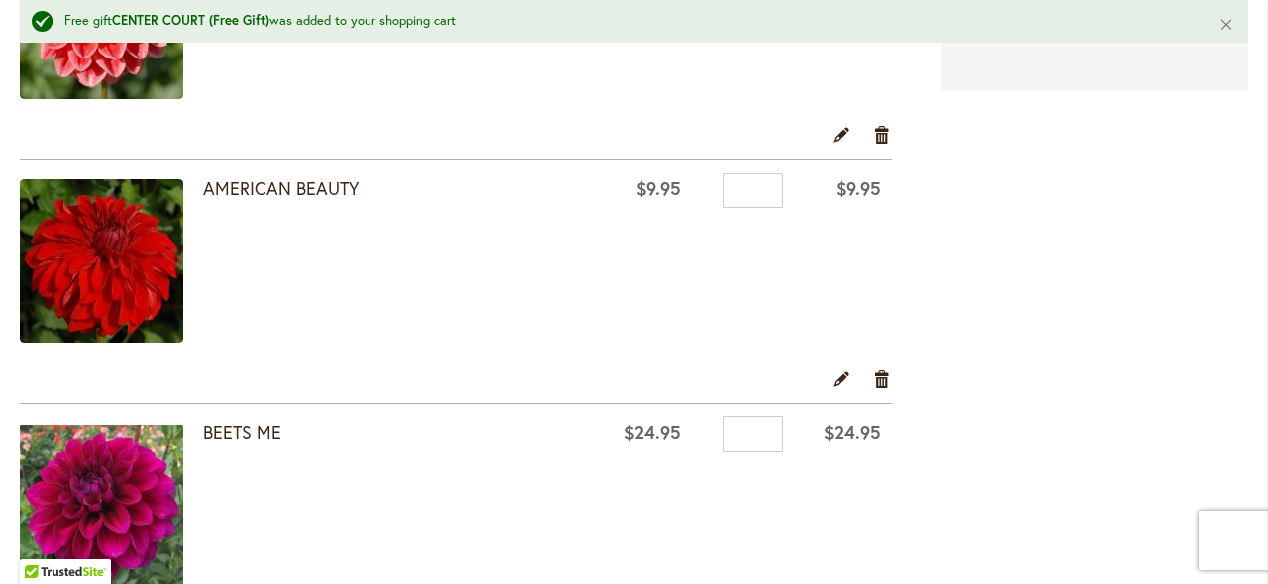
scroll to position [353, 0]
